Goal: Task Accomplishment & Management: Use online tool/utility

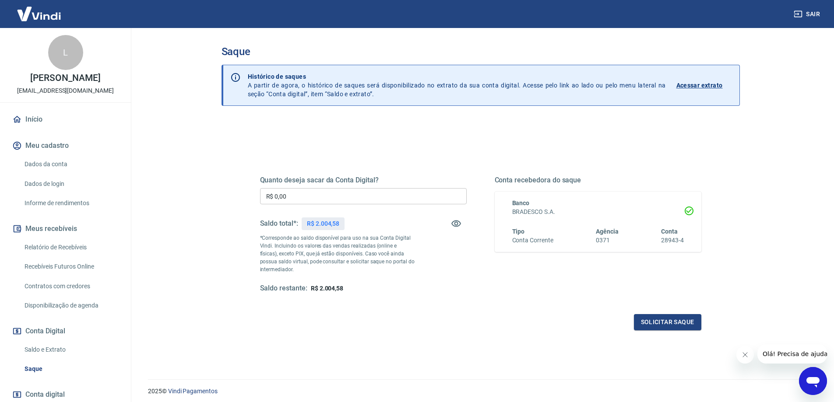
click at [337, 200] on input "R$ 0,00" at bounding box center [363, 196] width 207 height 16
type input "R$ 2.004,58"
click at [656, 323] on button "Solicitar saque" at bounding box center [667, 322] width 67 height 16
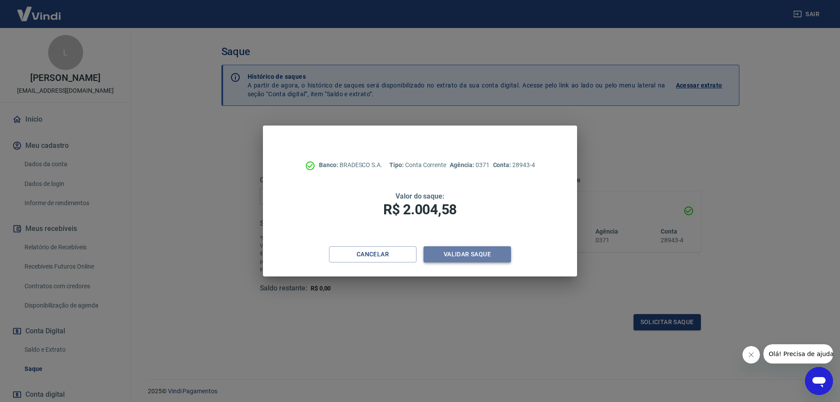
click at [454, 255] on button "Validar saque" at bounding box center [468, 254] width 88 height 16
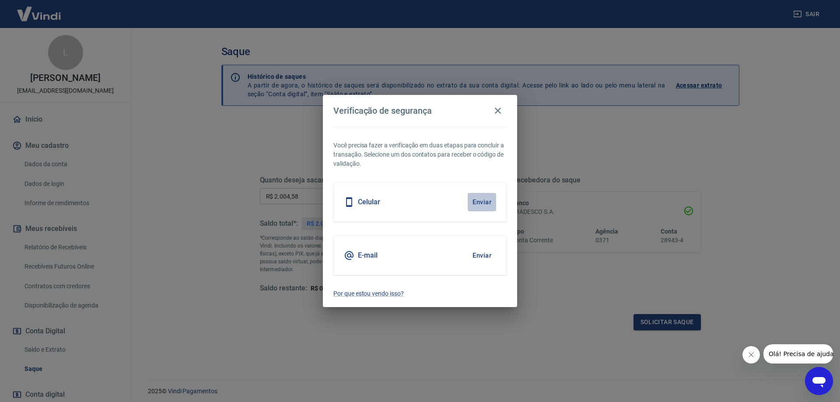
click at [485, 204] on button "Enviar" at bounding box center [482, 202] width 28 height 18
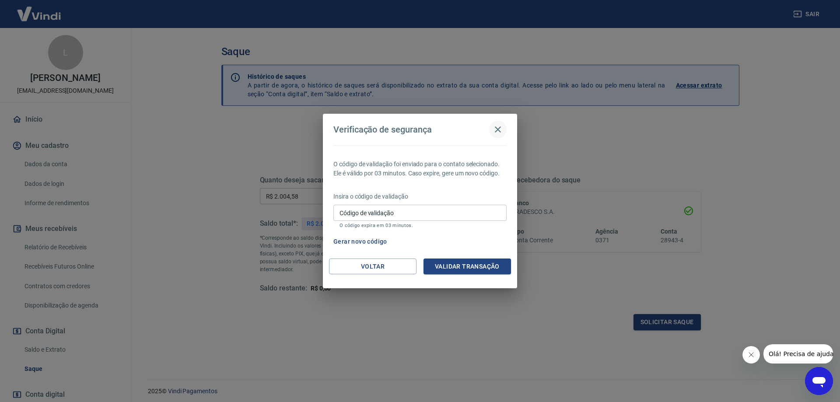
click at [502, 127] on icon "button" at bounding box center [498, 129] width 11 height 11
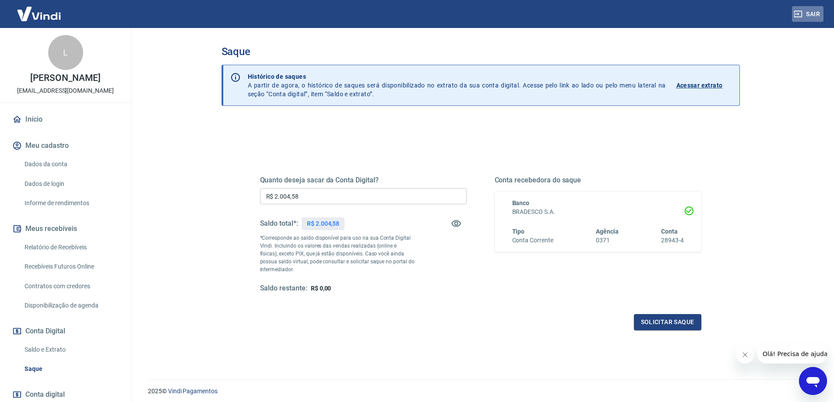
click at [814, 10] on button "Sair" at bounding box center [808, 14] width 32 height 16
click at [301, 195] on input "R$ 0,00" at bounding box center [363, 196] width 207 height 16
type input "R$ 2.004,58"
click at [652, 318] on button "Solicitar saque" at bounding box center [667, 322] width 67 height 16
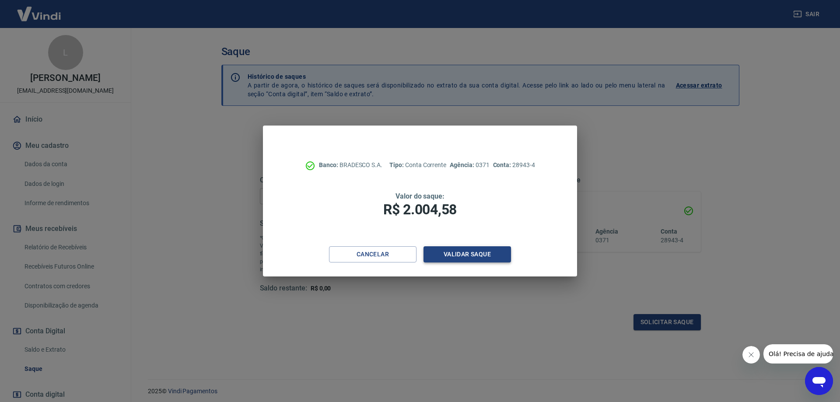
click at [457, 253] on button "Validar saque" at bounding box center [468, 254] width 88 height 16
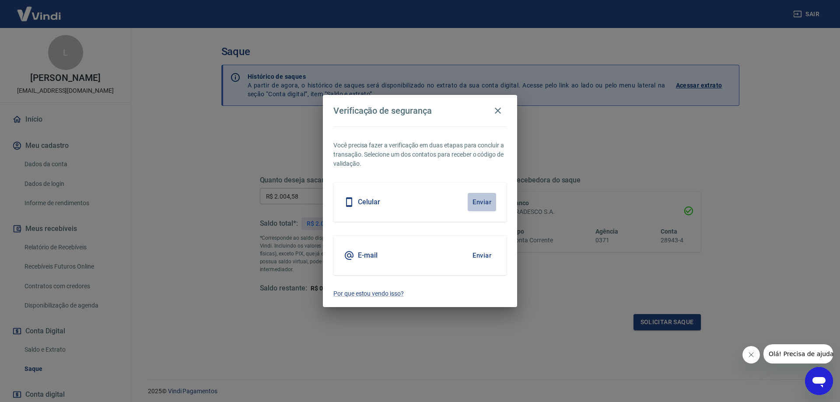
click at [478, 197] on button "Enviar" at bounding box center [482, 202] width 28 height 18
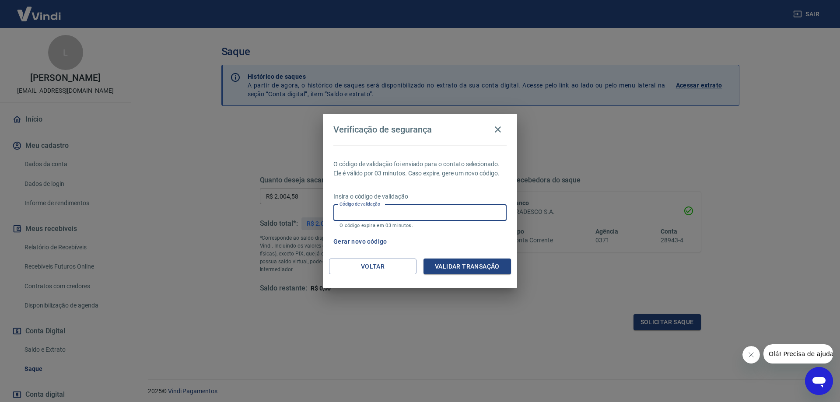
click at [410, 210] on input "Código de validação" at bounding box center [419, 213] width 173 height 16
click at [500, 129] on icon "button" at bounding box center [498, 129] width 11 height 11
